Goal: Entertainment & Leisure: Consume media (video, audio)

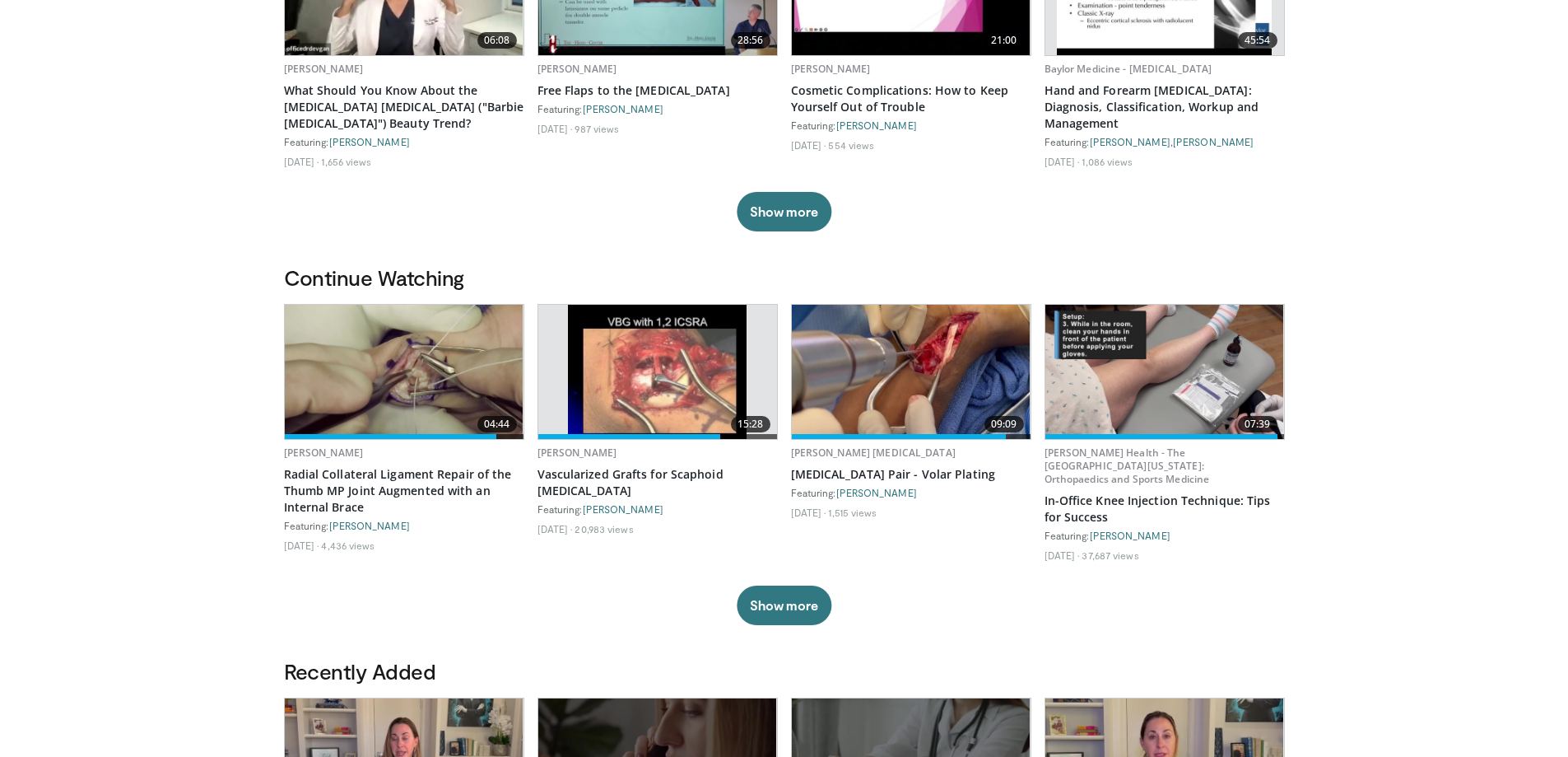
scroll to position [247, 0]
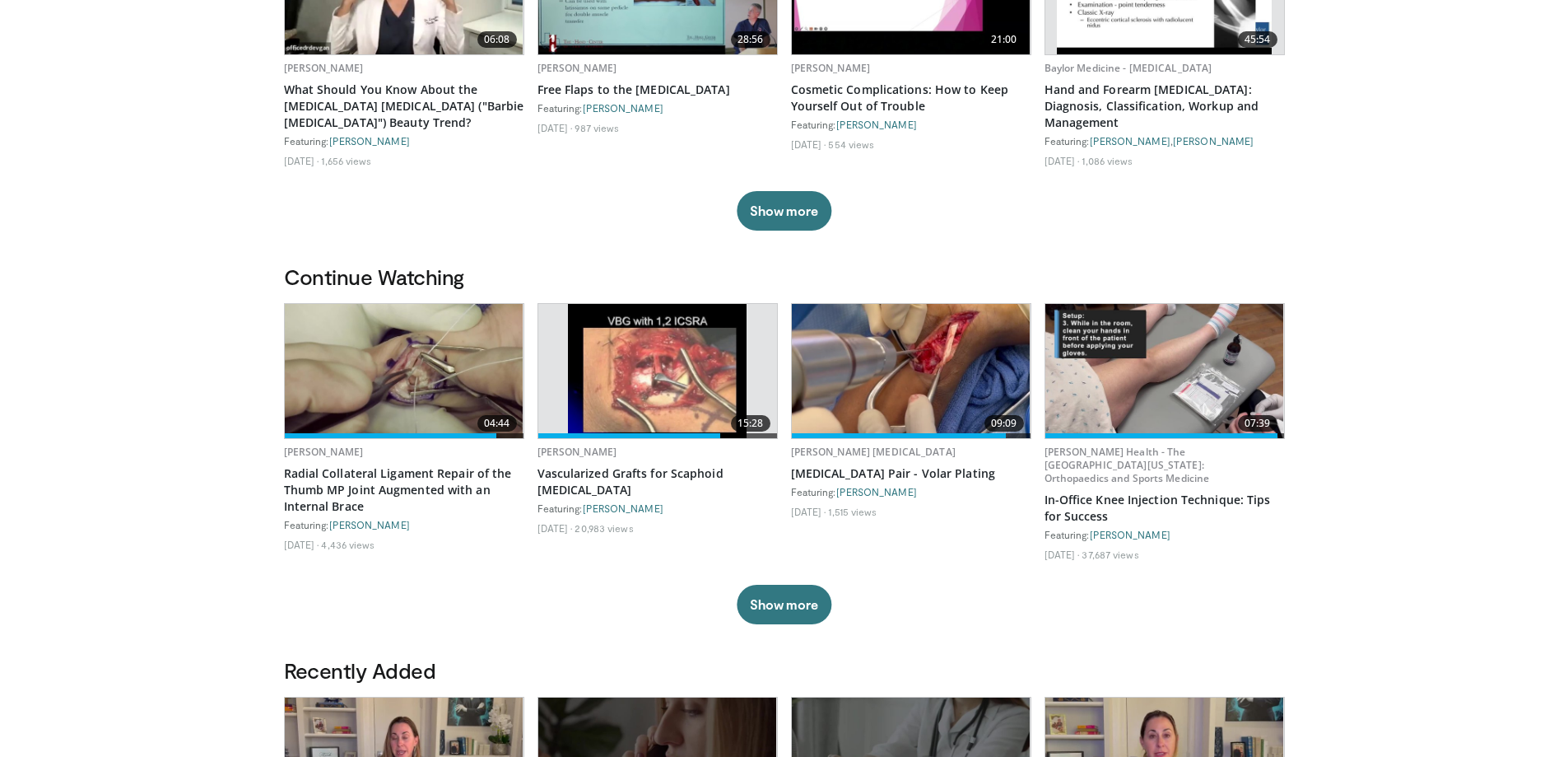
click at [373, 378] on img at bounding box center [404, 371] width 238 height 135
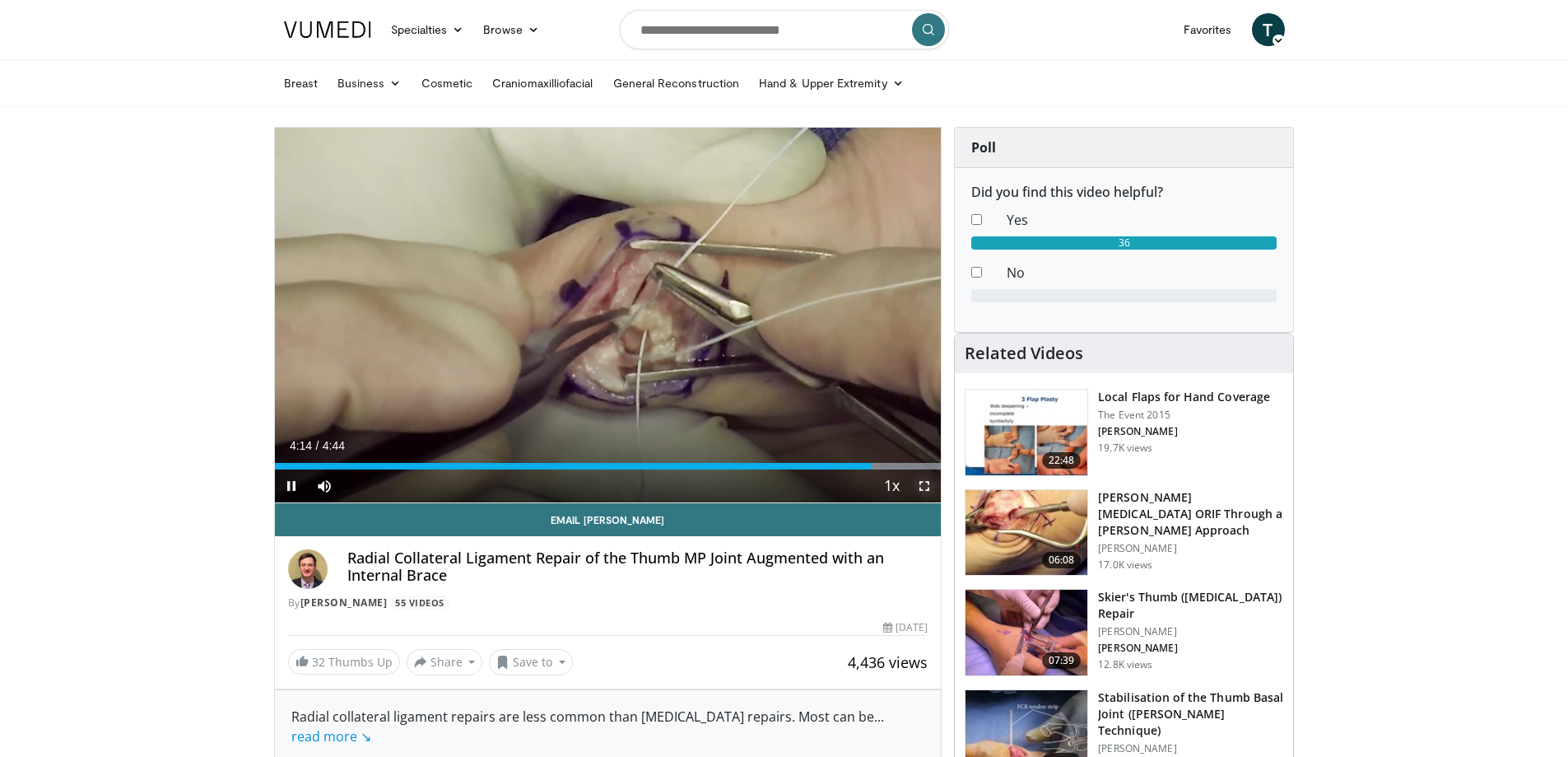
click at [927, 484] on span "Video Player" at bounding box center [924, 486] width 33 height 33
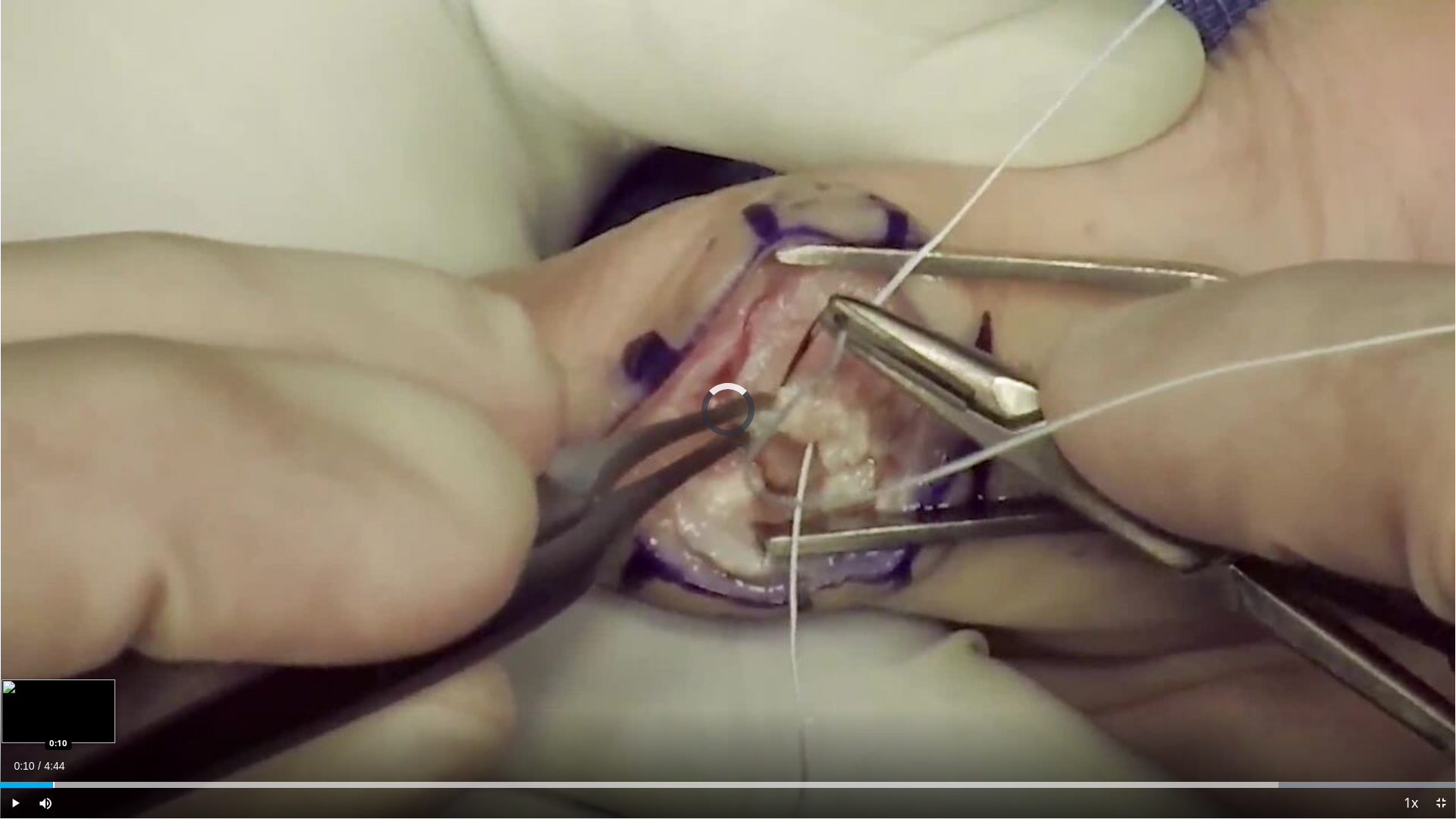
click at [53, 696] on div "Progress Bar" at bounding box center [54, 785] width 2 height 6
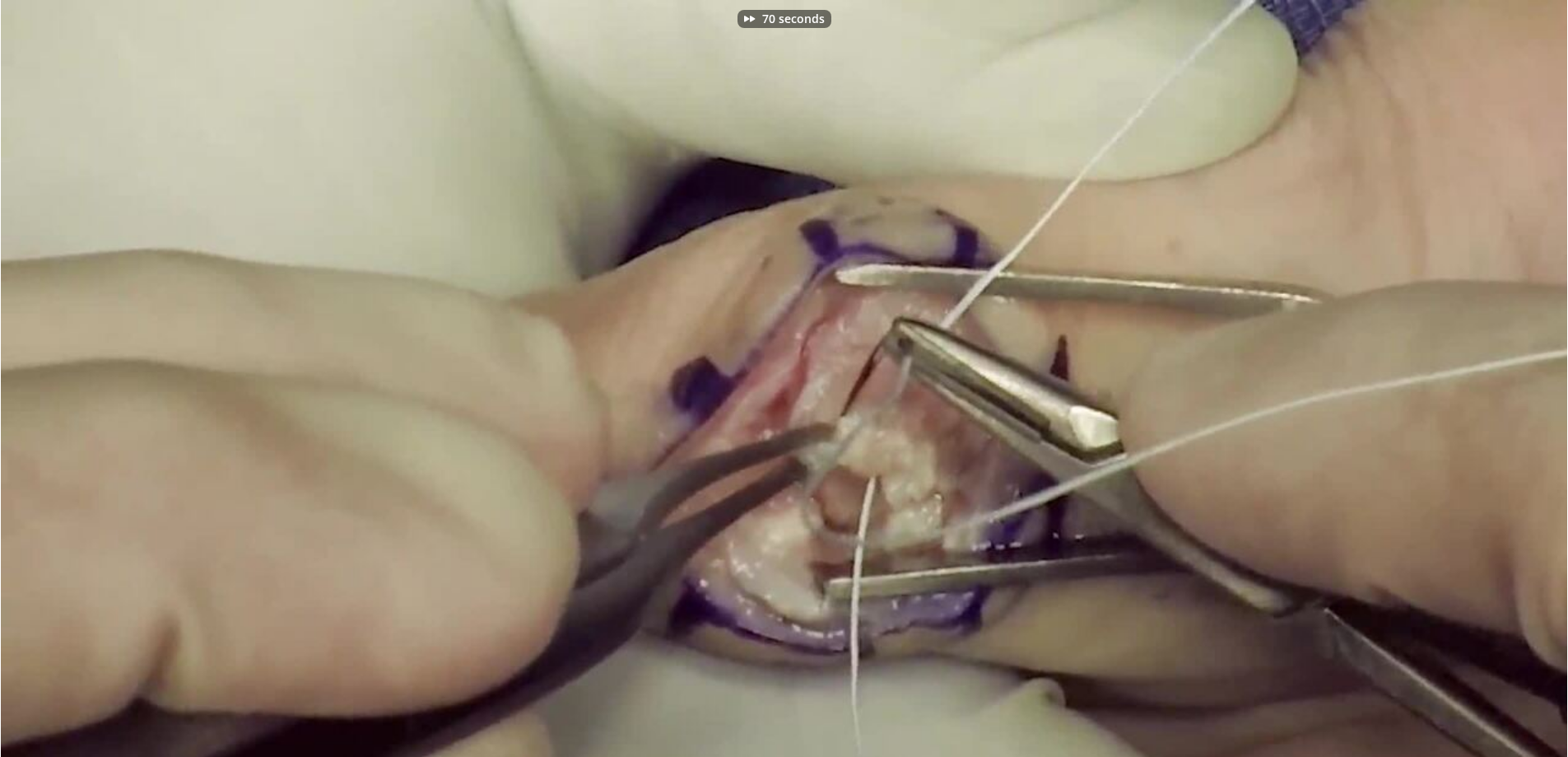
scroll to position [165, 0]
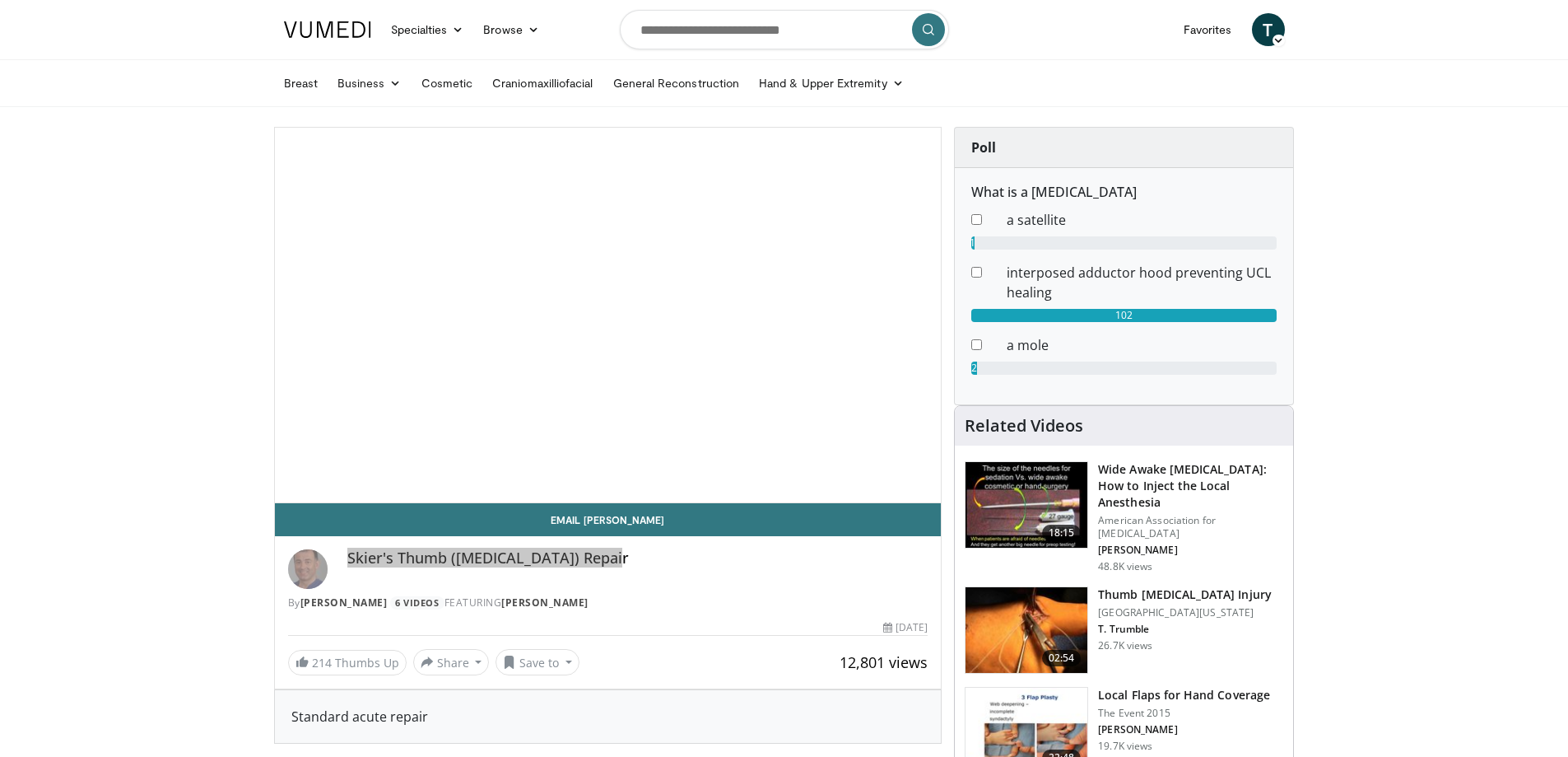
drag, startPoint x: 615, startPoint y: 560, endPoint x: 338, endPoint y: 561, distance: 277.0
click at [338, 561] on div "Skier's Thumb (Stener Lesion) Repair By Mike Hayton 6 Videos FEATURING Mike Hay…" at bounding box center [608, 579] width 640 height 61
click at [615, 376] on video-js "**********" at bounding box center [608, 316] width 667 height 376
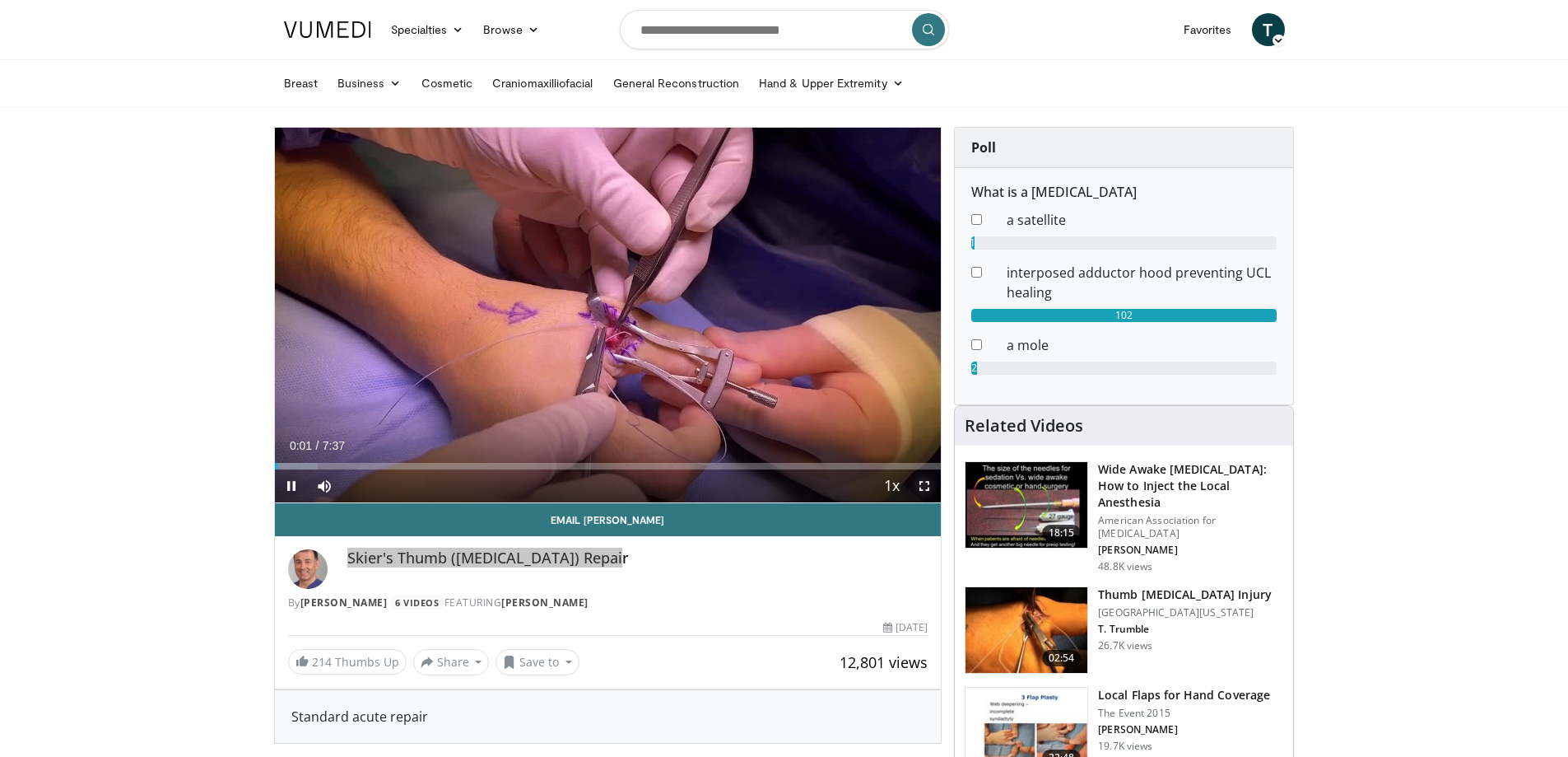
click at [923, 489] on span "Video Player" at bounding box center [924, 486] width 33 height 33
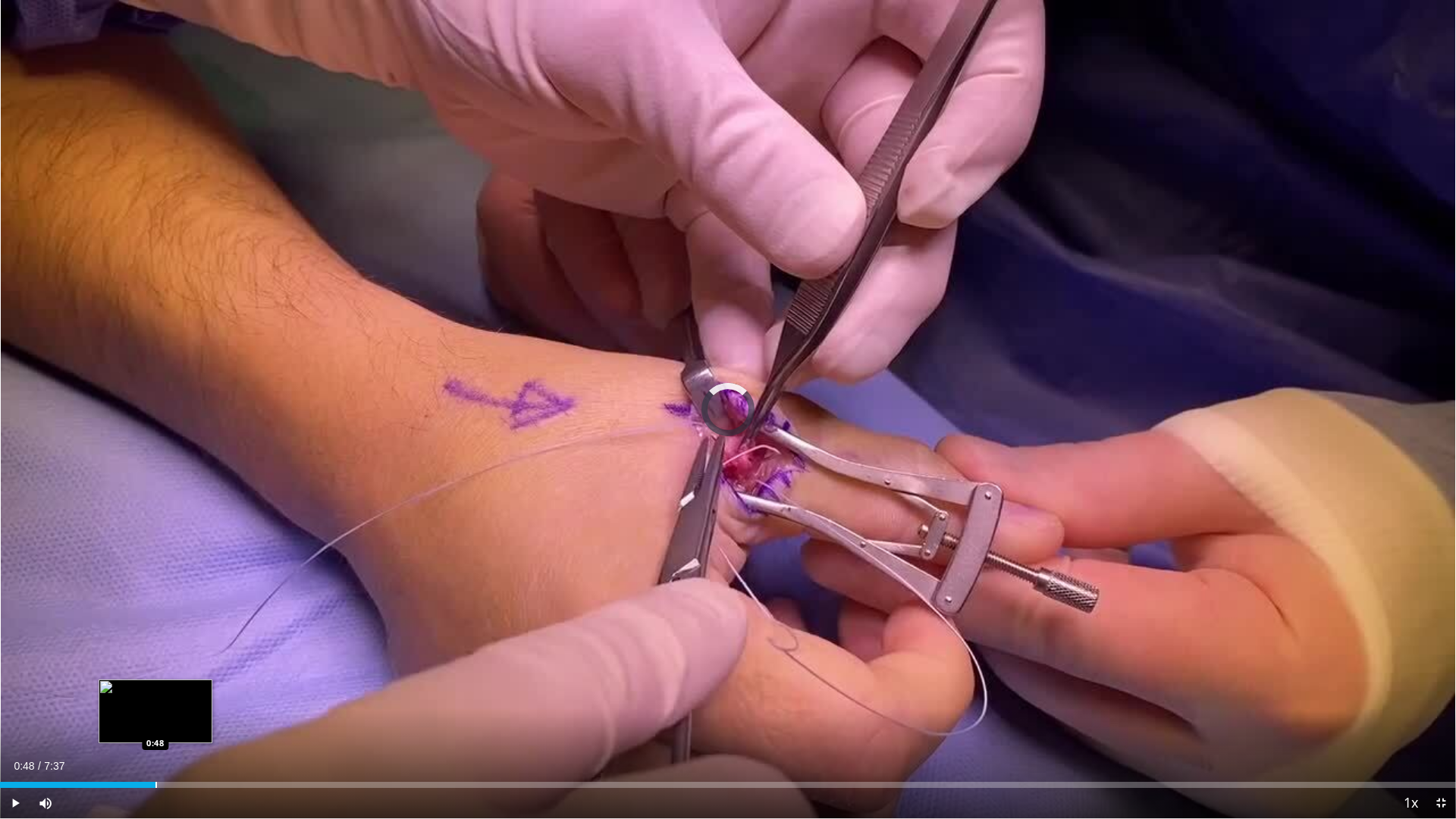
click at [155, 696] on div "Progress Bar" at bounding box center [156, 785] width 2 height 6
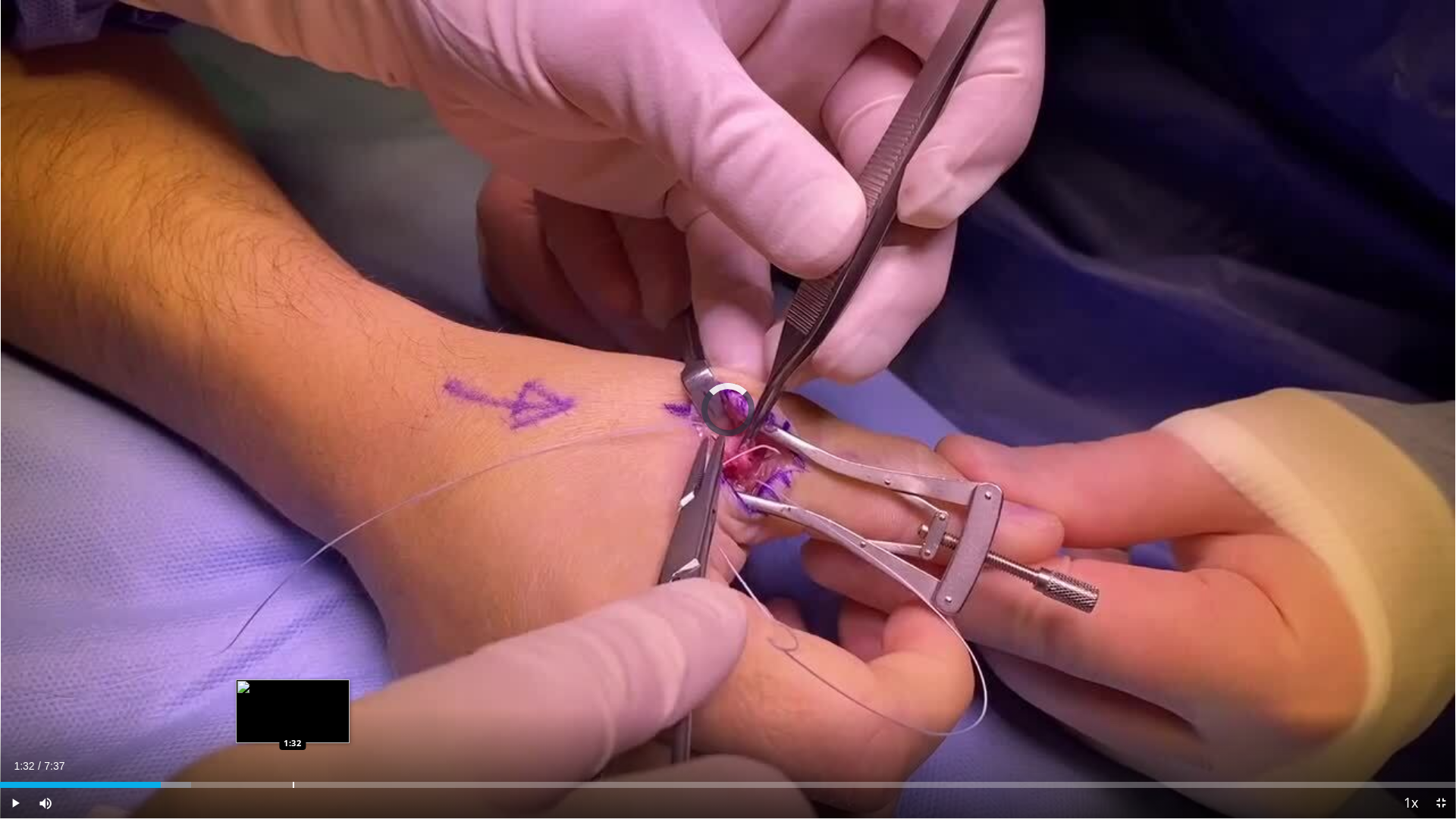
click at [293, 696] on div "Progress Bar" at bounding box center [294, 785] width 2 height 6
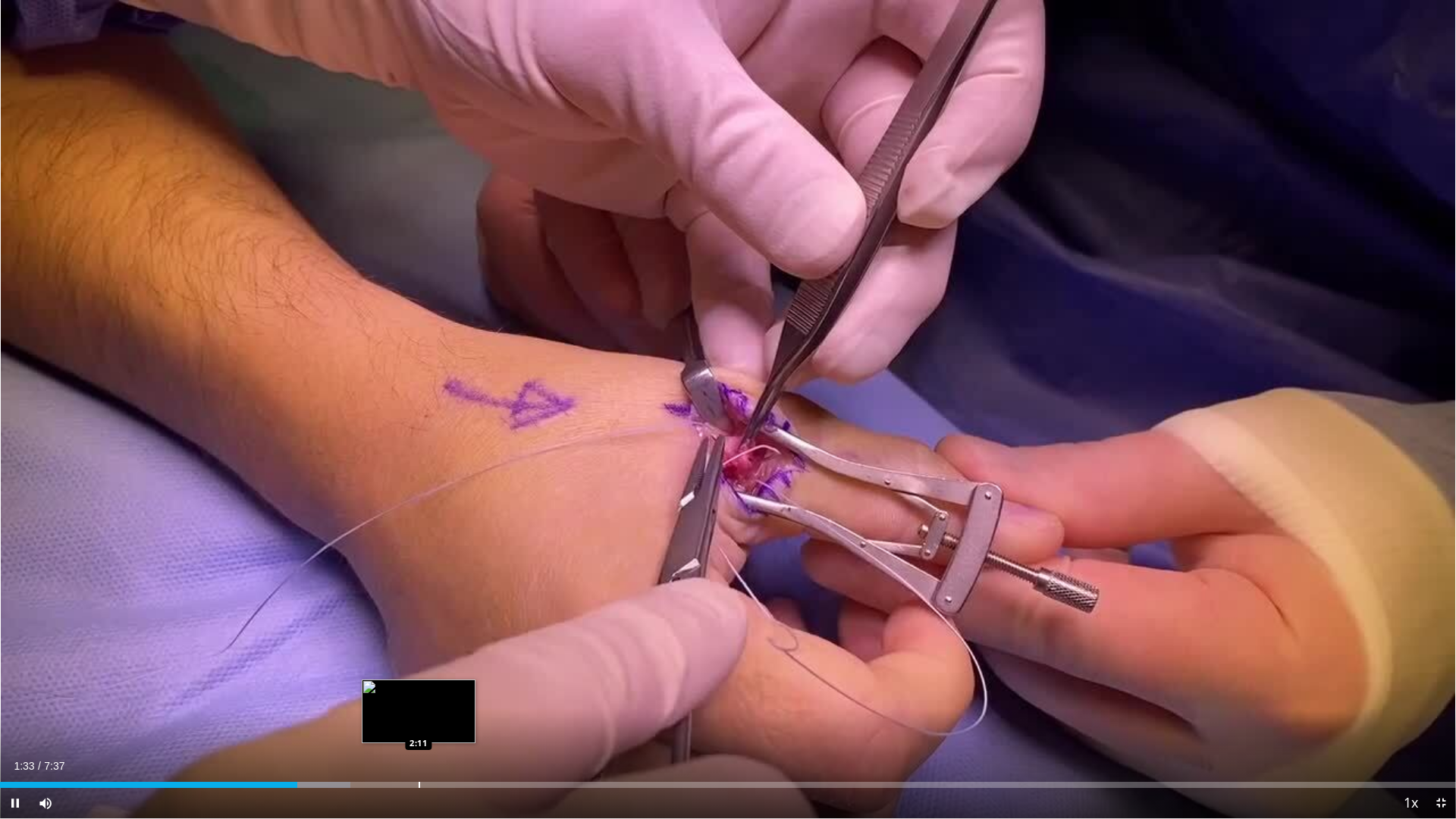
click at [419, 696] on div "Progress Bar" at bounding box center [419, 785] width 2 height 6
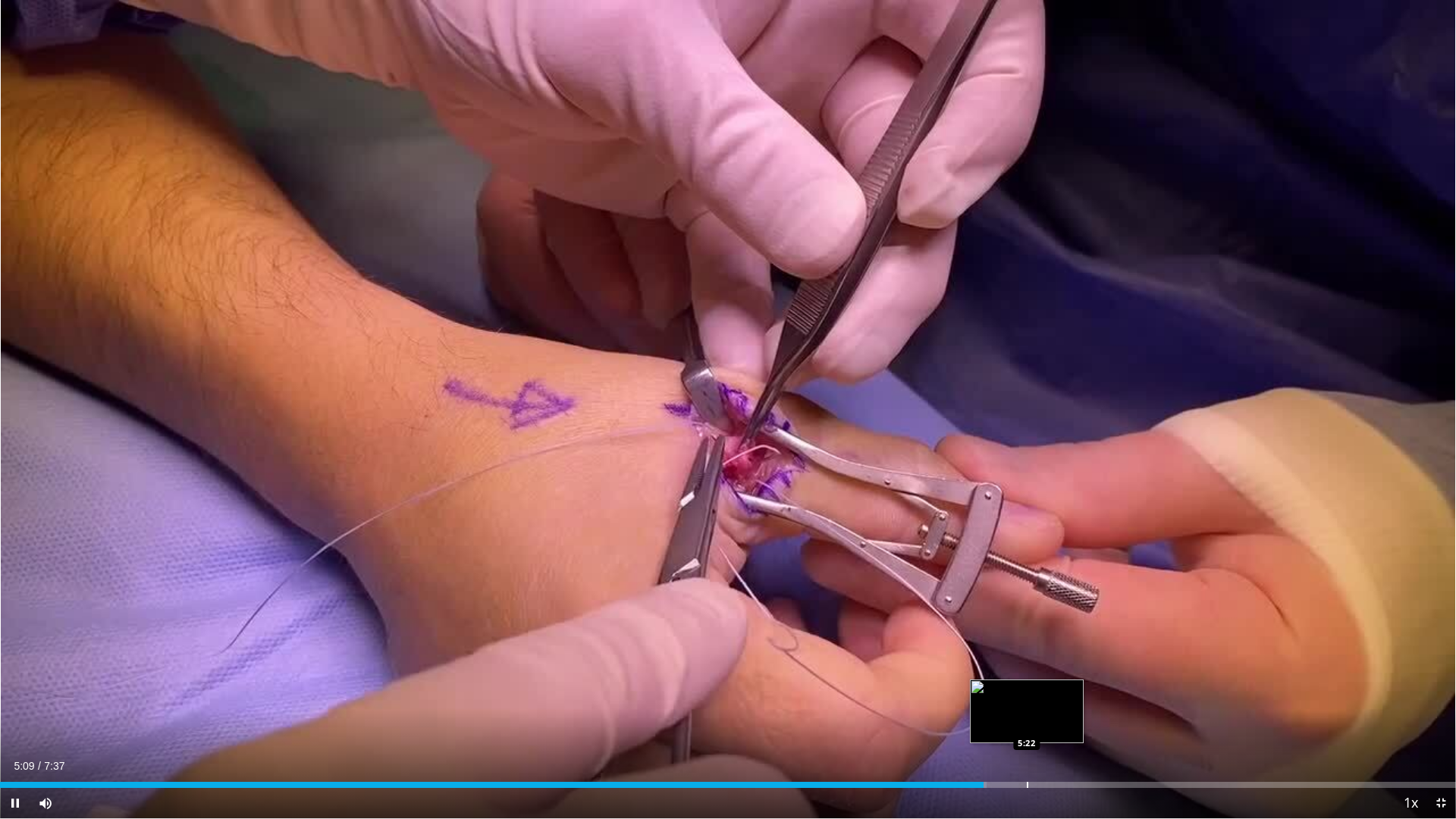
click at [1026, 696] on div "Loaded : 67.76% 5:09 5:22" at bounding box center [728, 785] width 1456 height 6
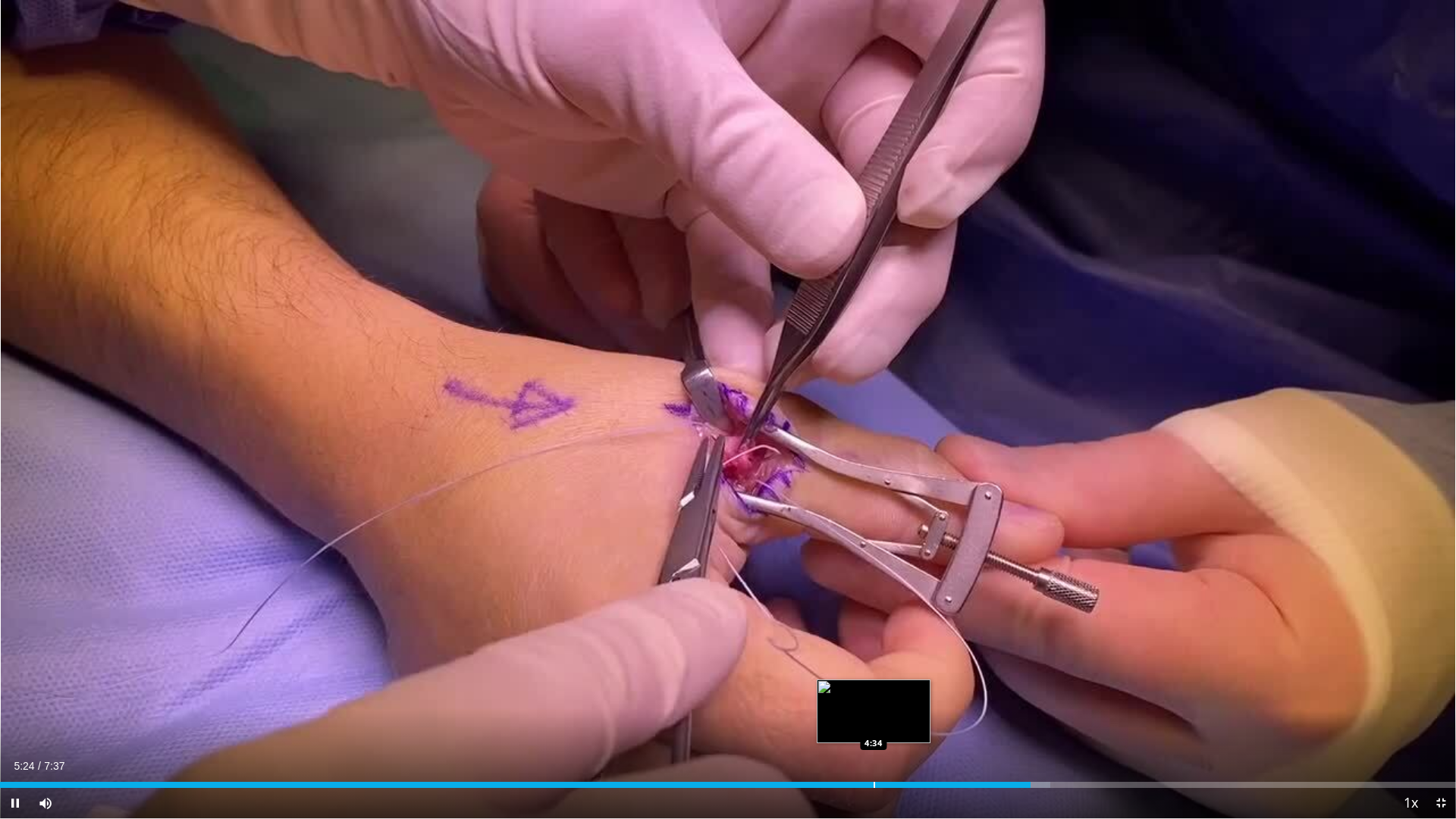
click at [874, 696] on div "Loaded : 72.13% 5:24 4:34" at bounding box center [728, 780] width 1456 height 15
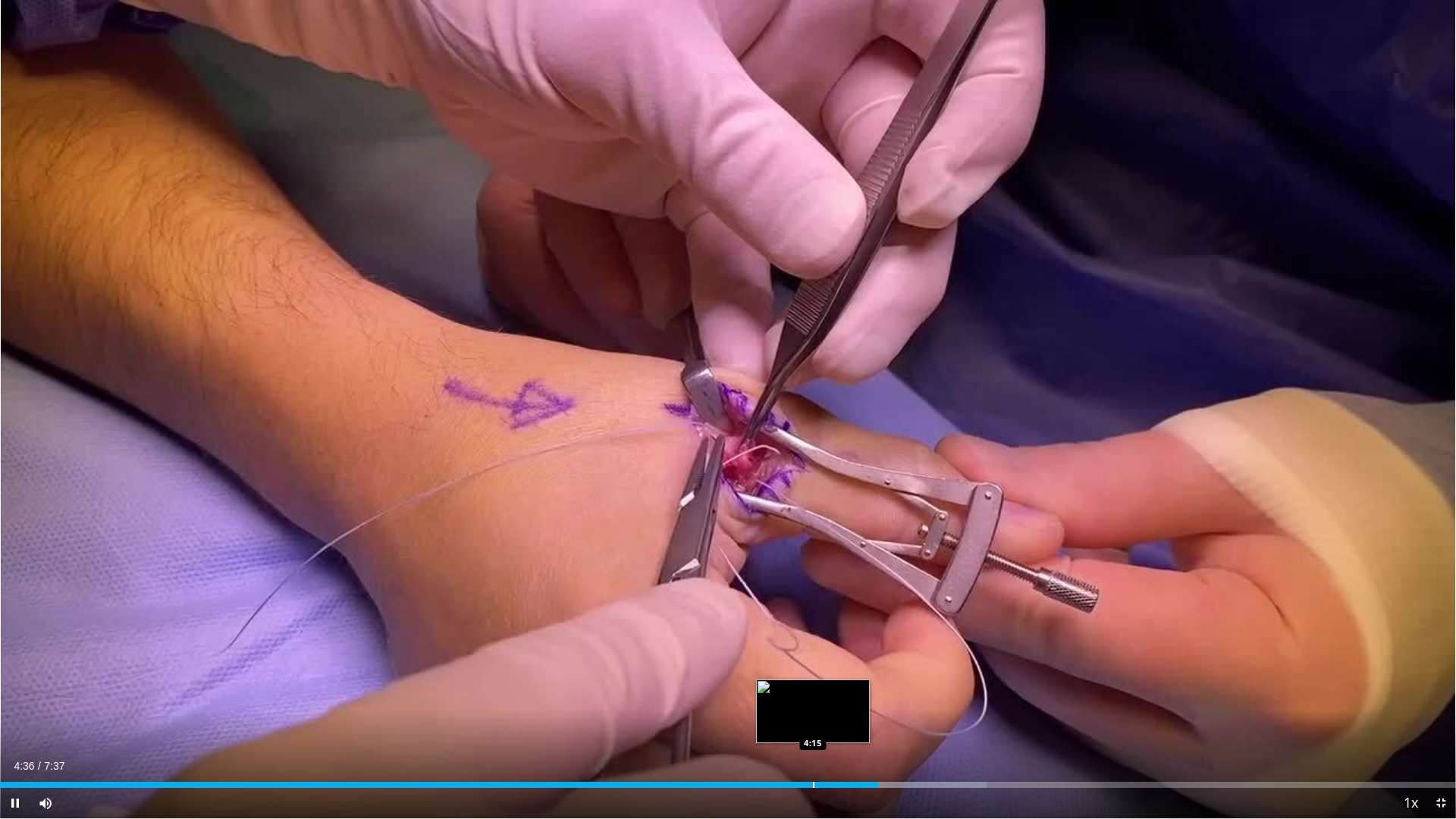
click at [813, 696] on div "Loaded : 67.76% 4:36 4:15" at bounding box center [728, 780] width 1456 height 15
click at [743, 696] on div "Progress Bar" at bounding box center [744, 785] width 2 height 6
click at [649, 696] on div "Current Time 3:55 / Duration 7:37 Pause Skip Backward Skip Forward Mute Loaded …" at bounding box center [728, 803] width 1456 height 31
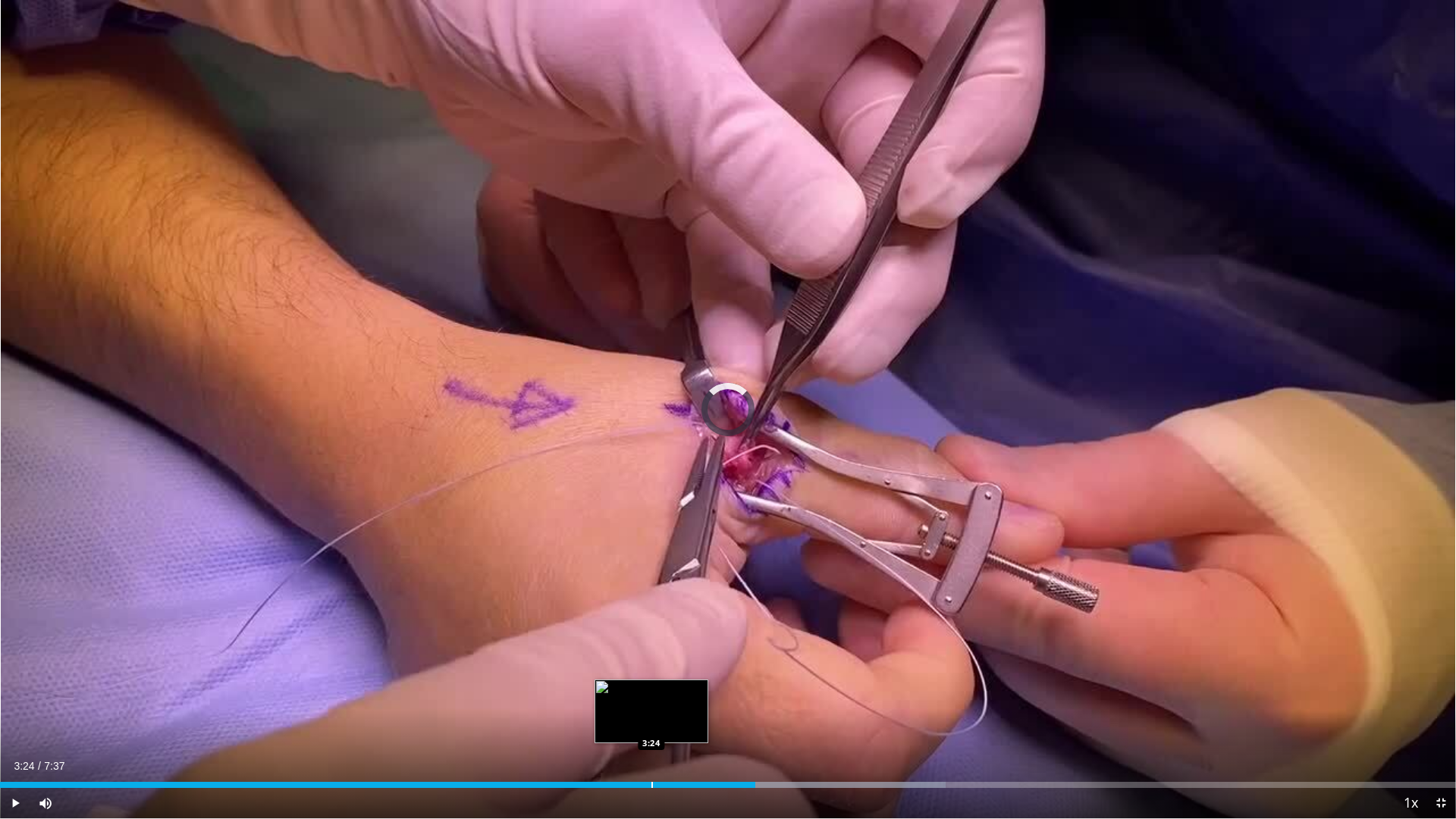
click at [652, 696] on div "Loaded : 64.97% 3:57 3:24" at bounding box center [728, 780] width 1456 height 15
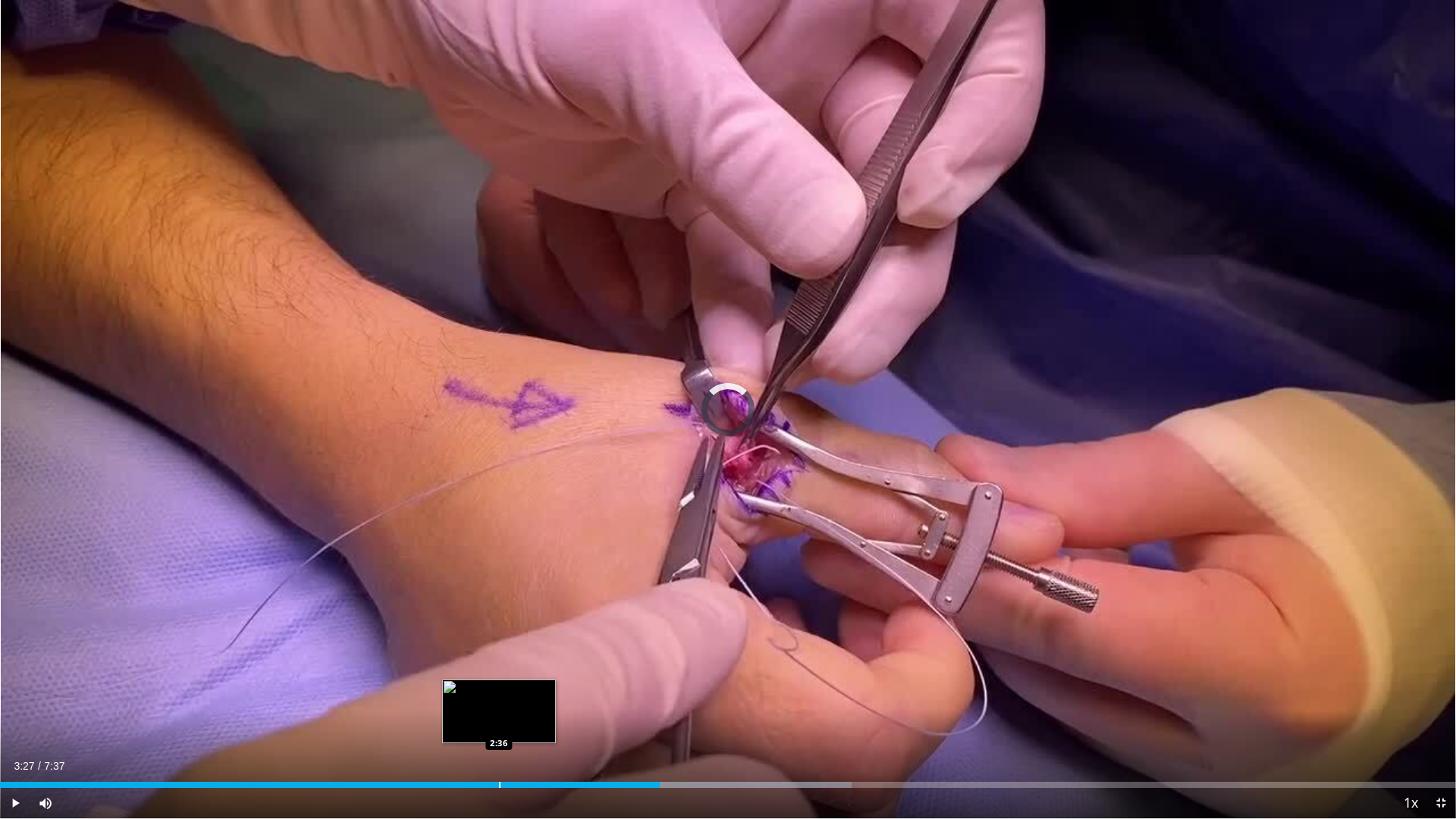
click at [499, 696] on div "Loaded : 58.47% 3:27 2:36" at bounding box center [728, 780] width 1456 height 15
